Goal: Task Accomplishment & Management: Use online tool/utility

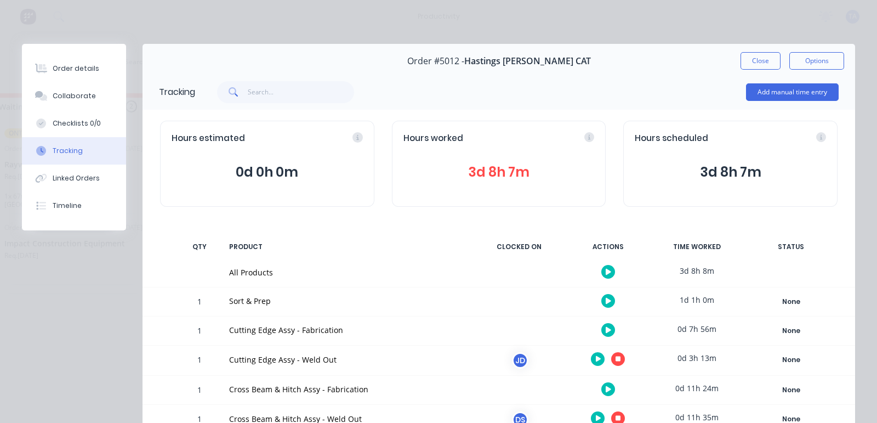
scroll to position [0, 367]
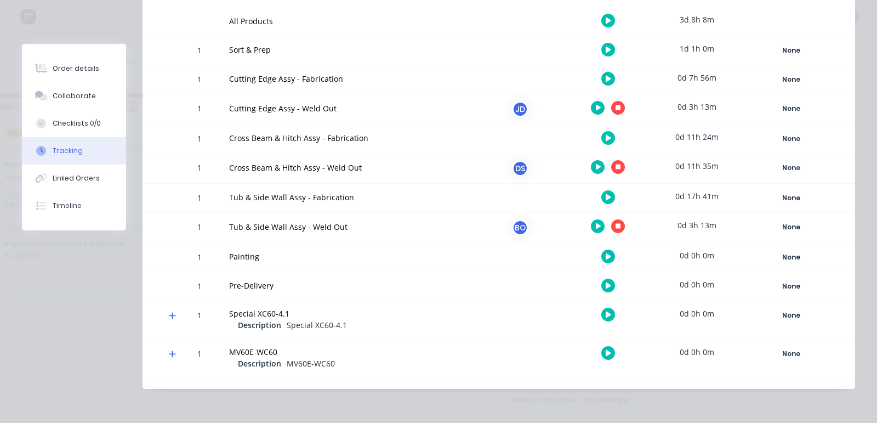
click at [616, 163] on icon at bounding box center [618, 166] width 5 height 7
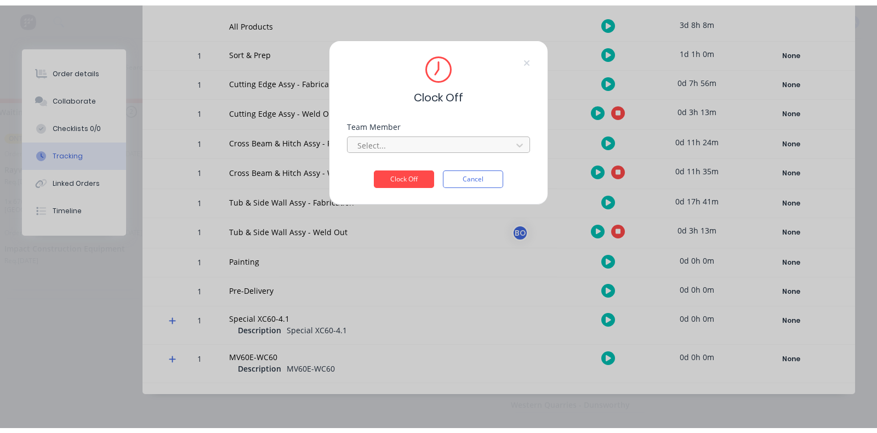
scroll to position [241, 0]
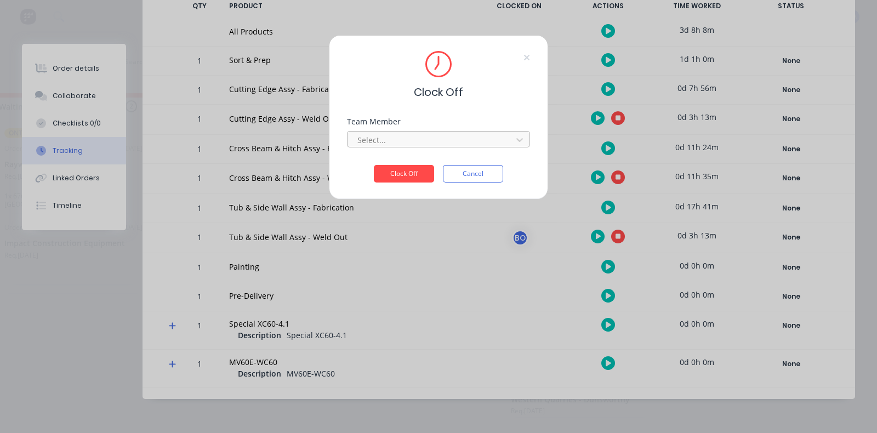
click at [408, 139] on div at bounding box center [431, 140] width 150 height 14
drag, startPoint x: 43, startPoint y: 168, endPoint x: 90, endPoint y: 175, distance: 47.1
click at [44, 168] on div "[PERSON_NAME]" at bounding box center [71, 164] width 183 height 20
click at [421, 175] on button "Clock Off" at bounding box center [404, 174] width 60 height 18
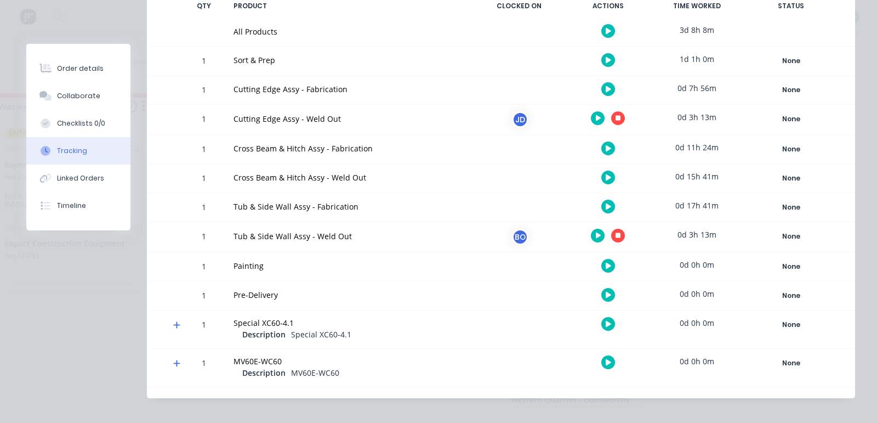
click at [616, 233] on icon at bounding box center [618, 235] width 5 height 5
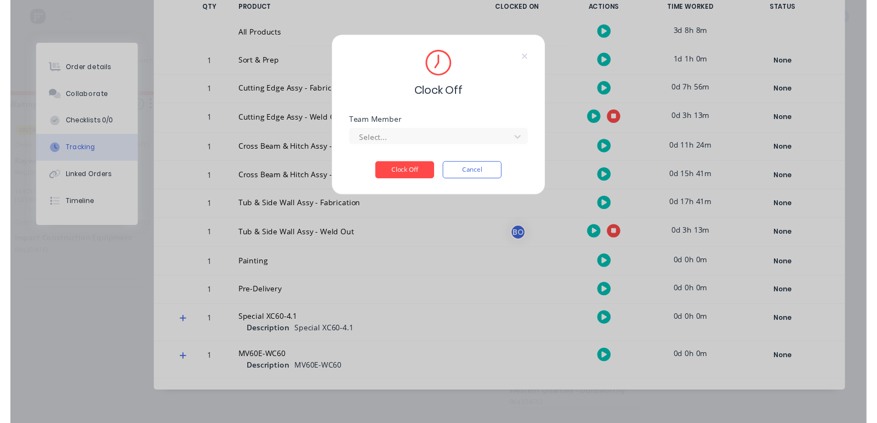
scroll to position [240, 0]
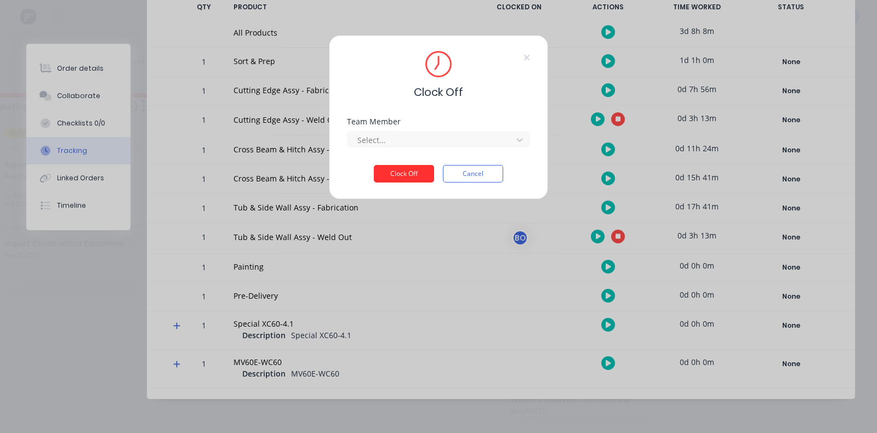
click at [406, 169] on button "Clock Off" at bounding box center [404, 174] width 60 height 18
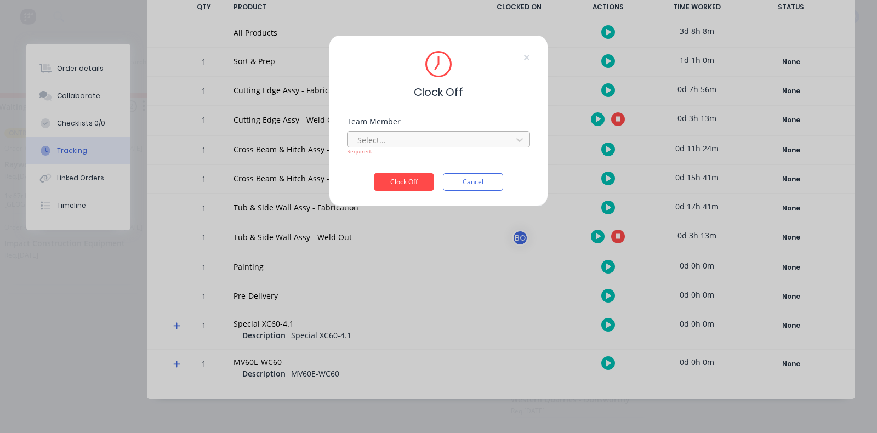
click at [404, 138] on div at bounding box center [431, 140] width 150 height 14
click at [401, 182] on button "Clock Off" at bounding box center [404, 182] width 60 height 18
click at [389, 142] on div at bounding box center [431, 140] width 150 height 14
click at [22, 163] on div "[PERSON_NAME]" at bounding box center [71, 164] width 183 height 20
click at [419, 178] on button "Clock Off" at bounding box center [404, 182] width 60 height 18
